Goal: Task Accomplishment & Management: Manage account settings

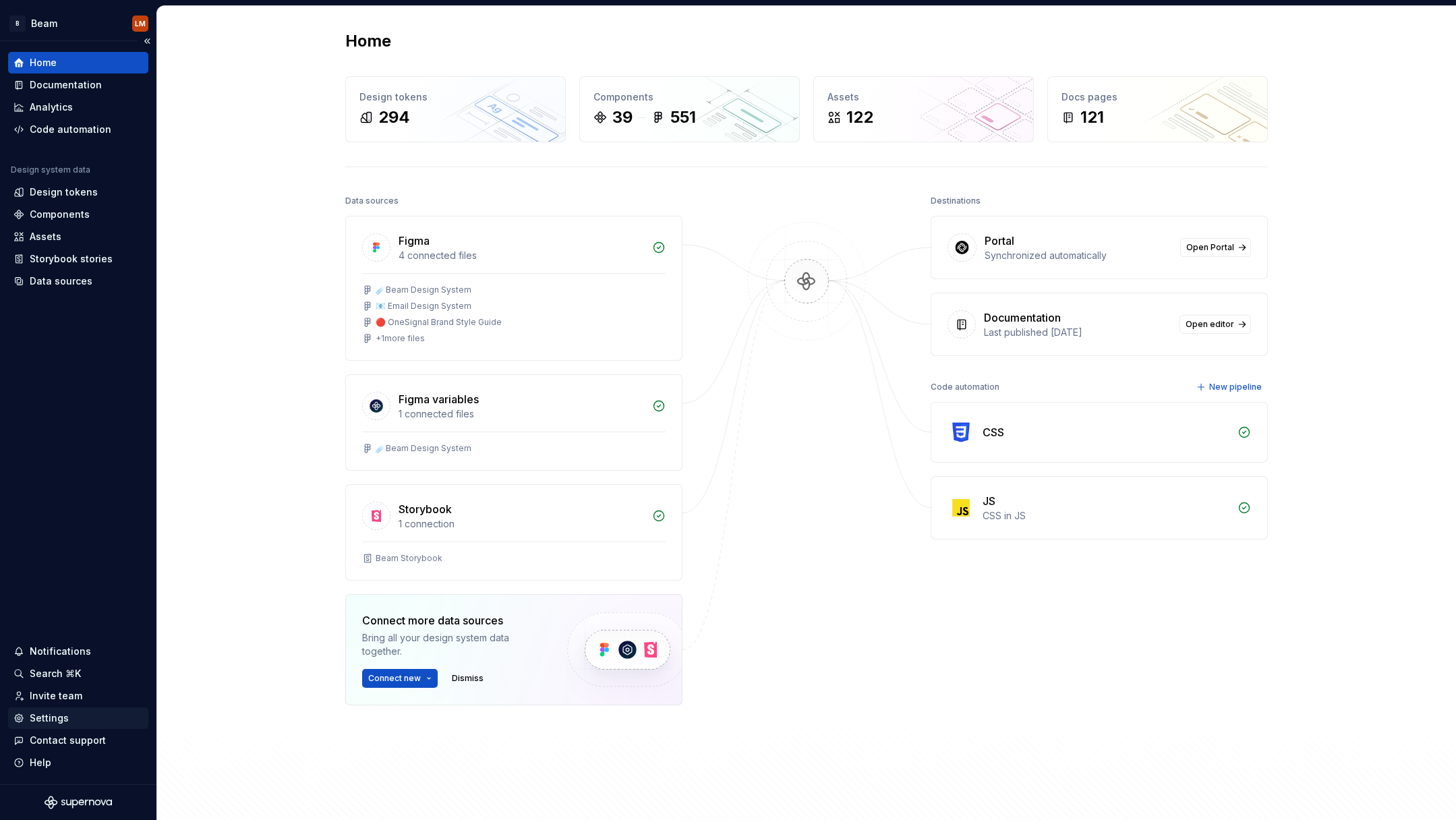
click at [55, 719] on div "Settings" at bounding box center [49, 718] width 40 height 13
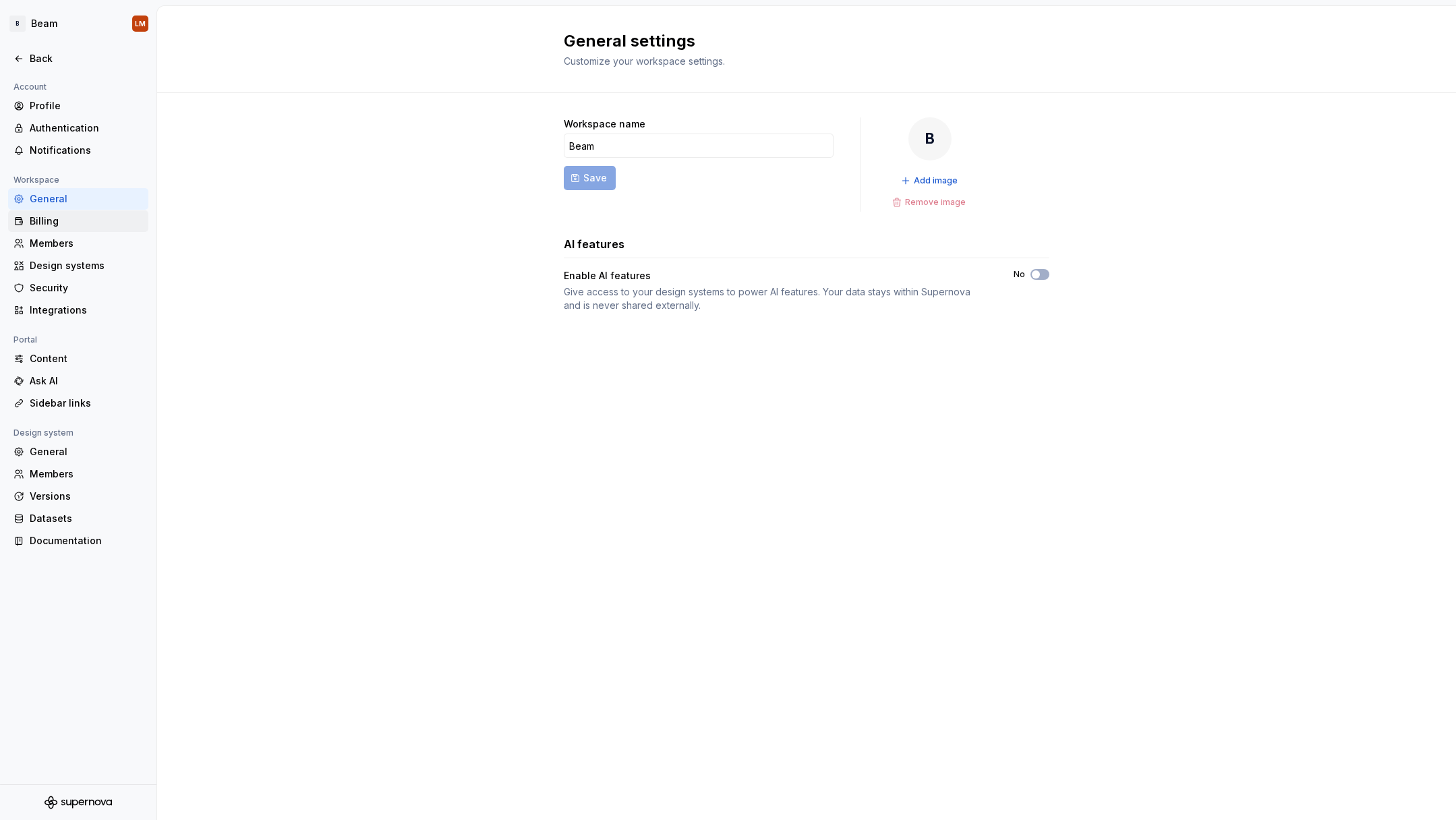
click at [66, 226] on div "Billing" at bounding box center [86, 221] width 113 height 13
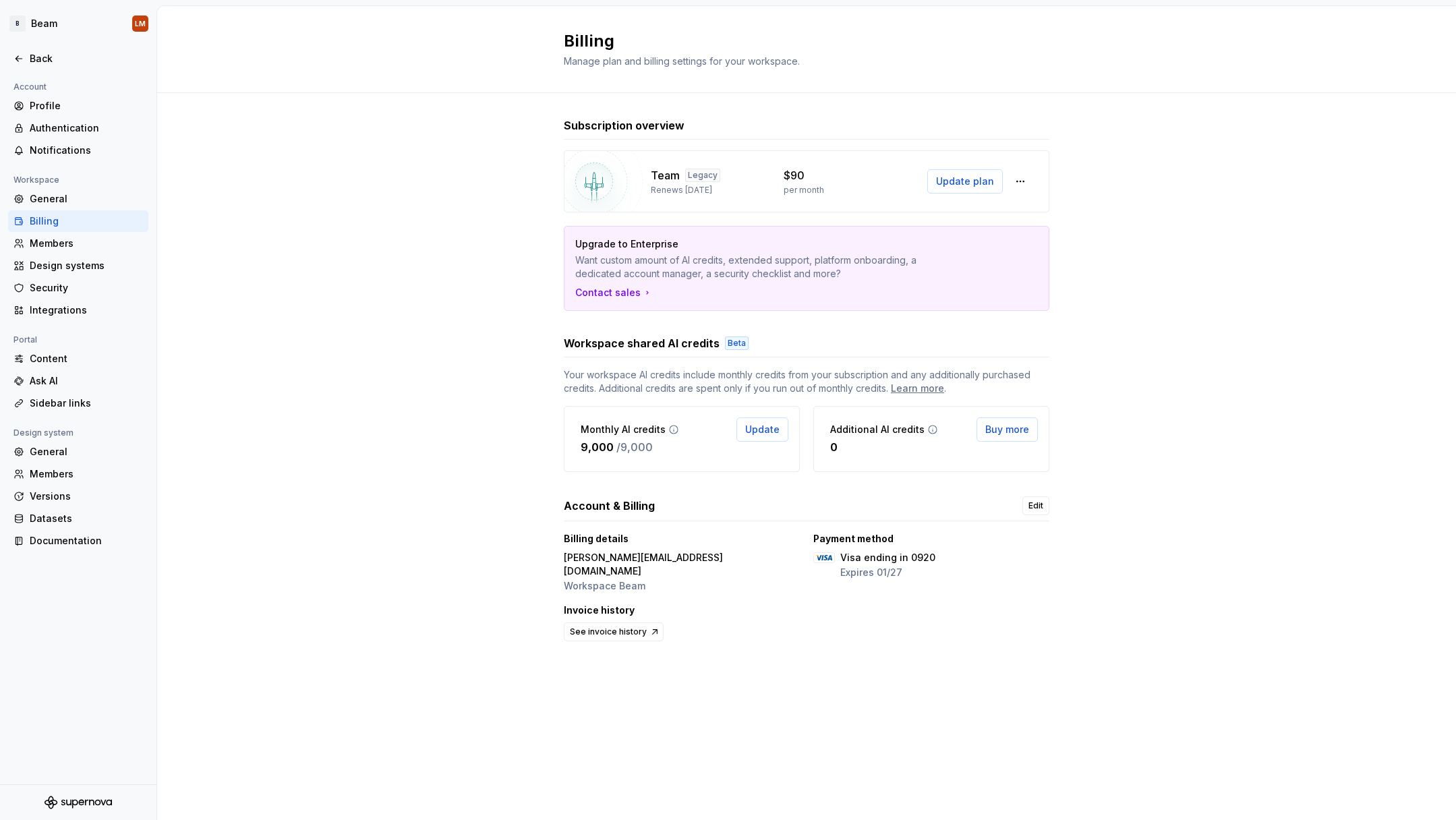
click at [669, 430] on icon at bounding box center [674, 429] width 11 height 11
click at [100, 265] on div "Design systems" at bounding box center [86, 265] width 113 height 13
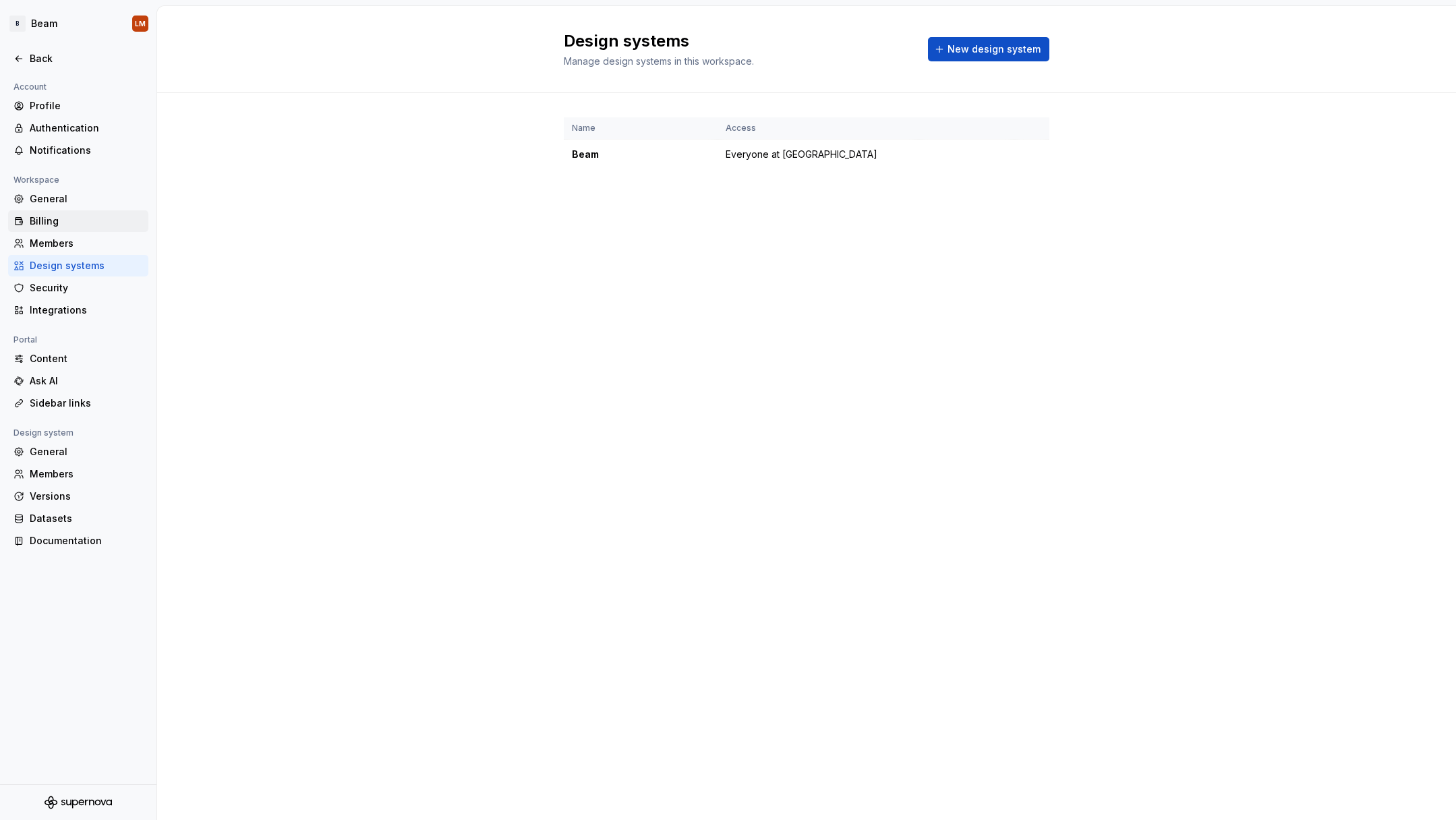
click at [58, 218] on div "Billing" at bounding box center [86, 221] width 113 height 13
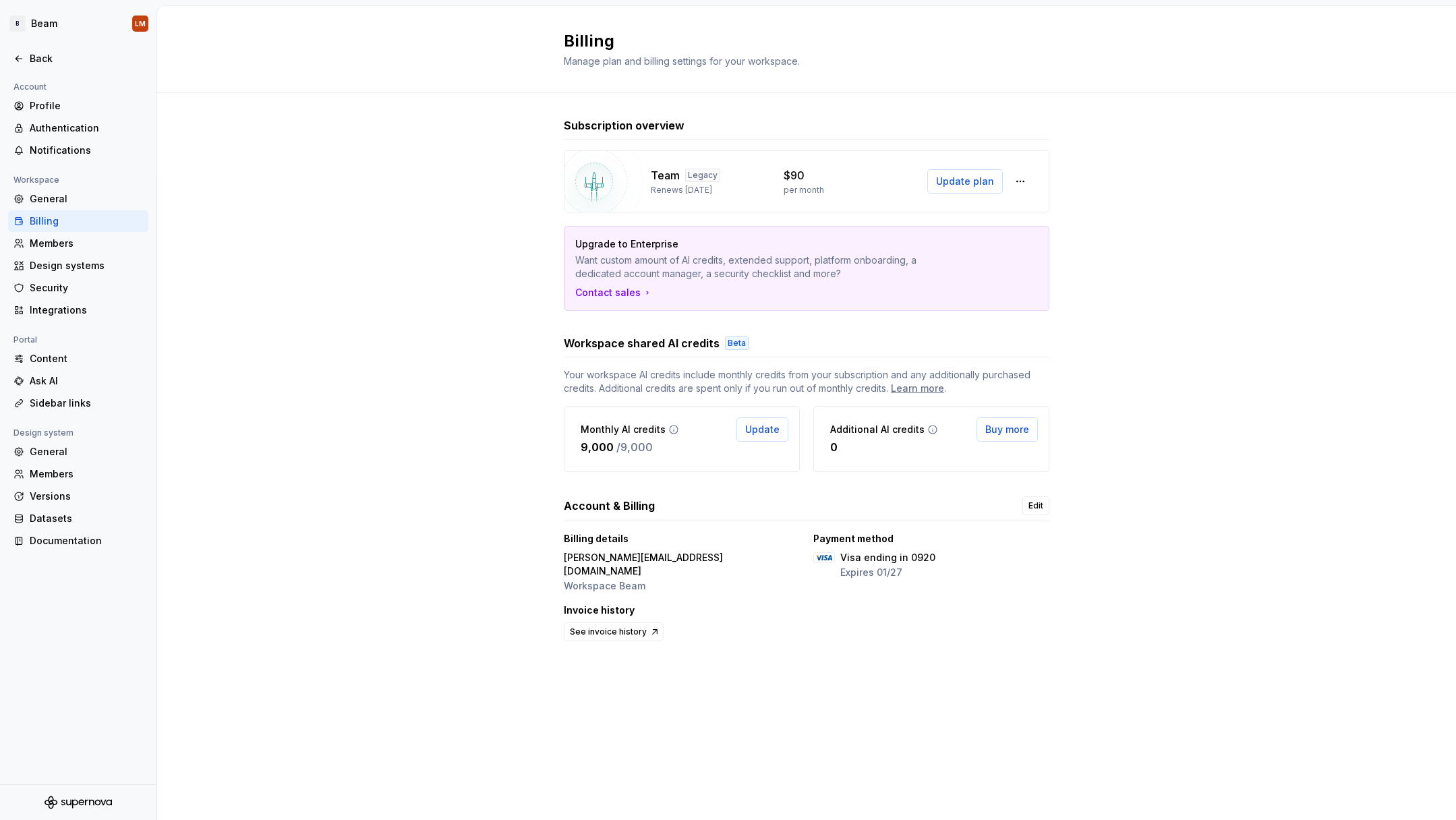
click at [798, 172] on p "$90" at bounding box center [793, 175] width 21 height 16
click at [599, 440] on p "9,000" at bounding box center [596, 447] width 33 height 16
click at [1452, 123] on div "Subscription overview Team Legacy Renews [DATE] $90 per month Update plan Upgra…" at bounding box center [807, 394] width 1299 height 602
